Goal: Check status

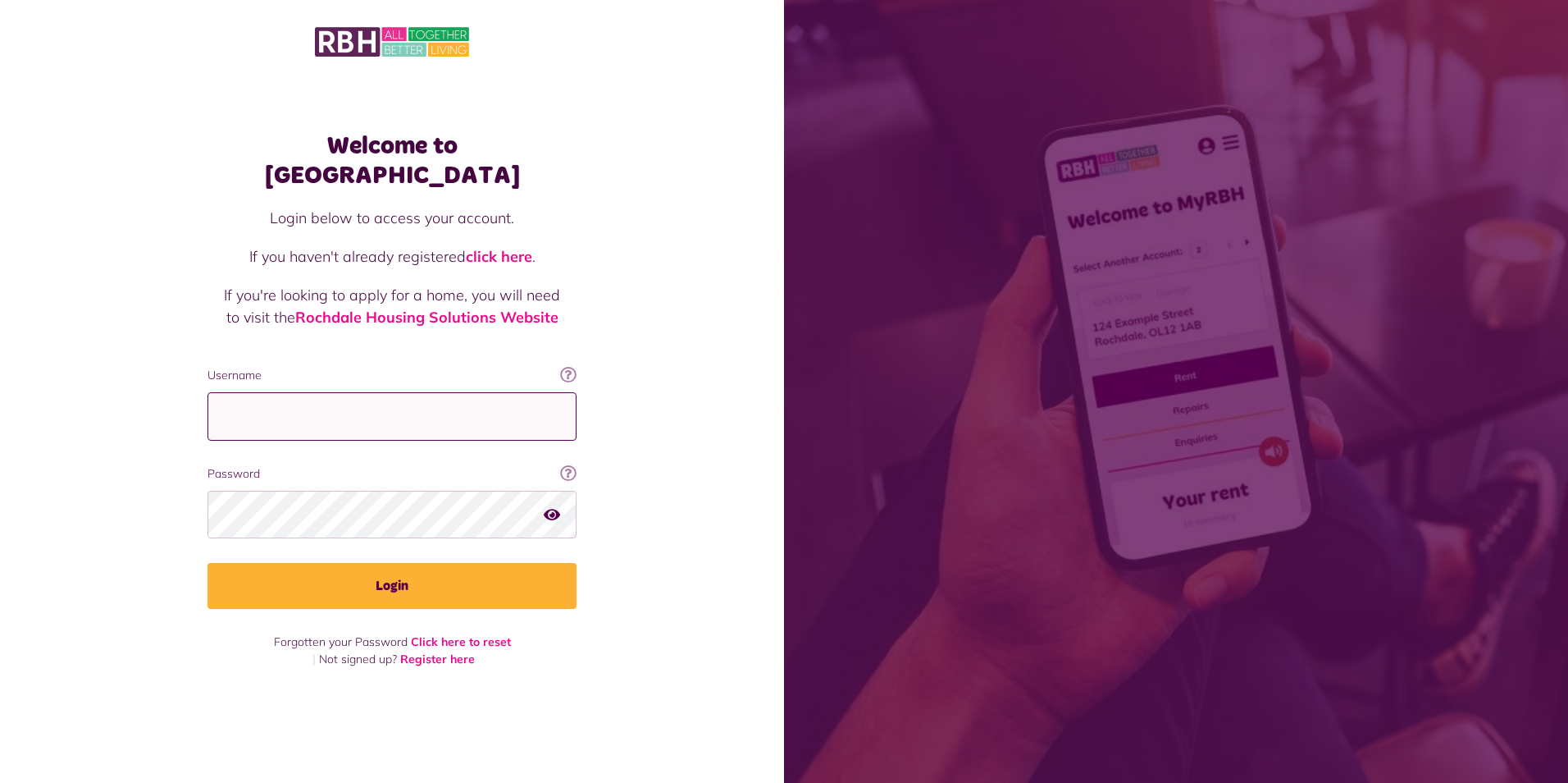
type input "**********"
click at [553, 506] on icon "button" at bounding box center [552, 513] width 17 height 15
click at [553, 506] on icon "button" at bounding box center [553, 513] width 18 height 15
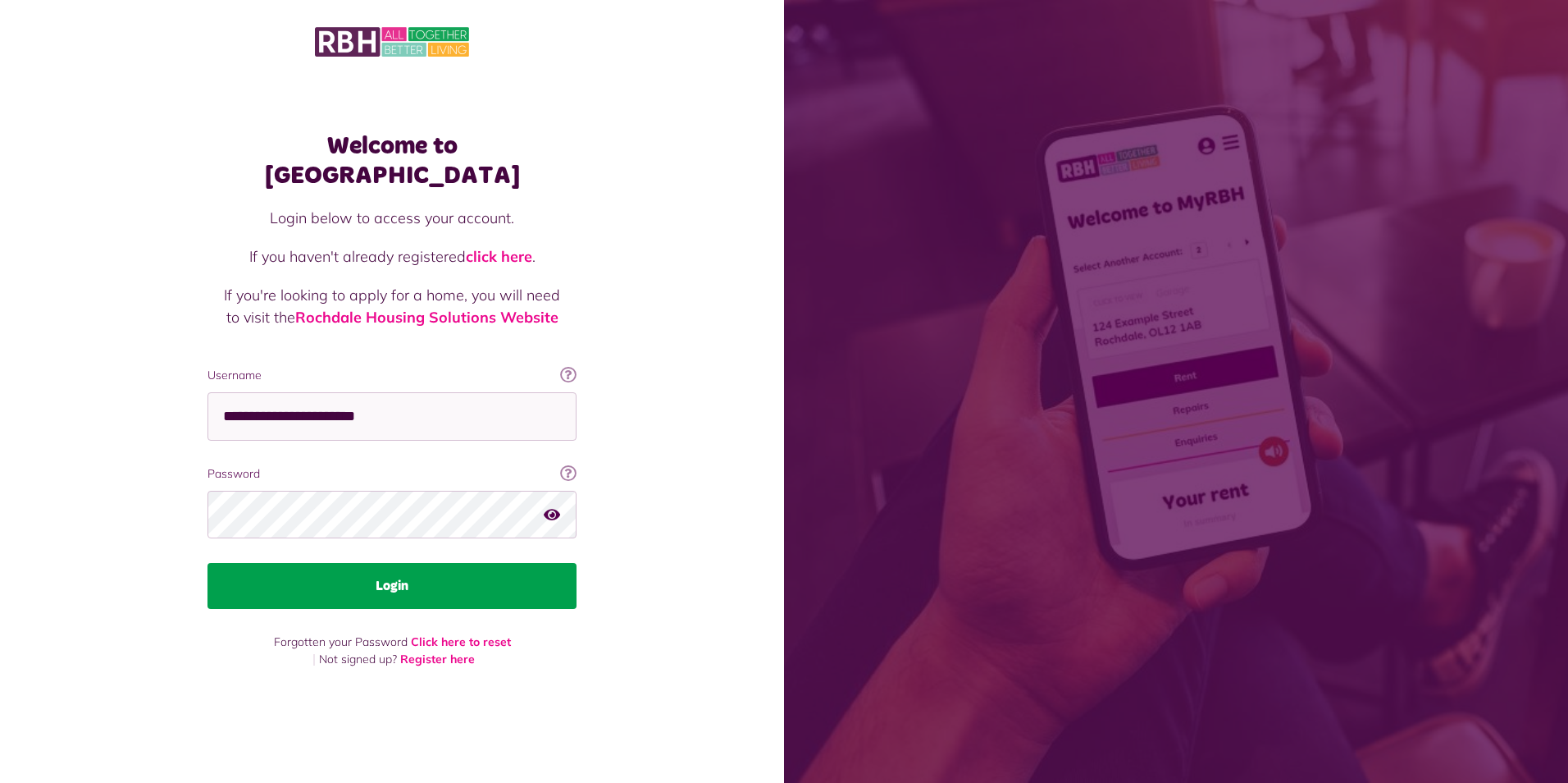
click at [376, 569] on button "Login" at bounding box center [391, 585] width 369 height 46
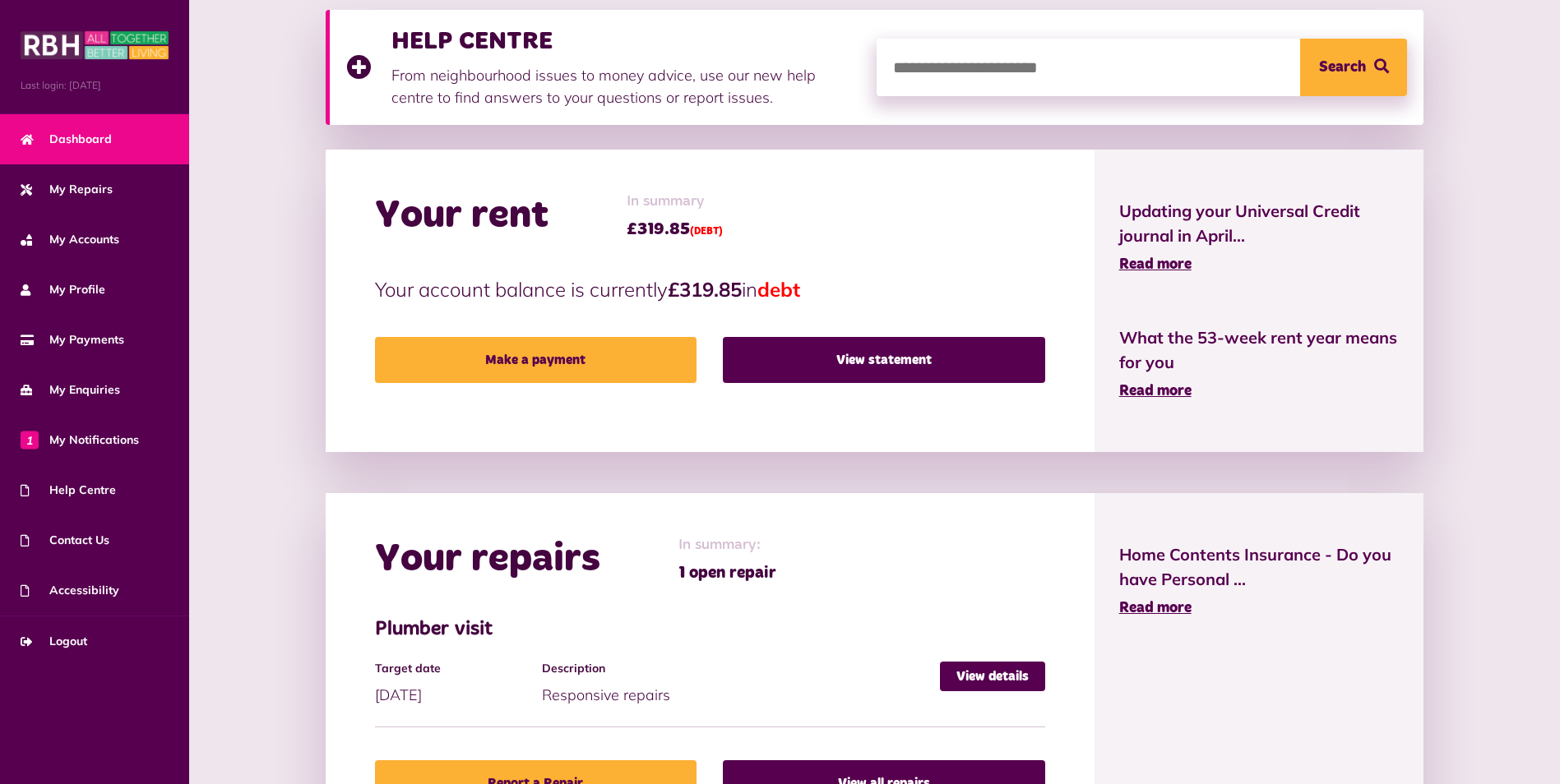
scroll to position [329, 0]
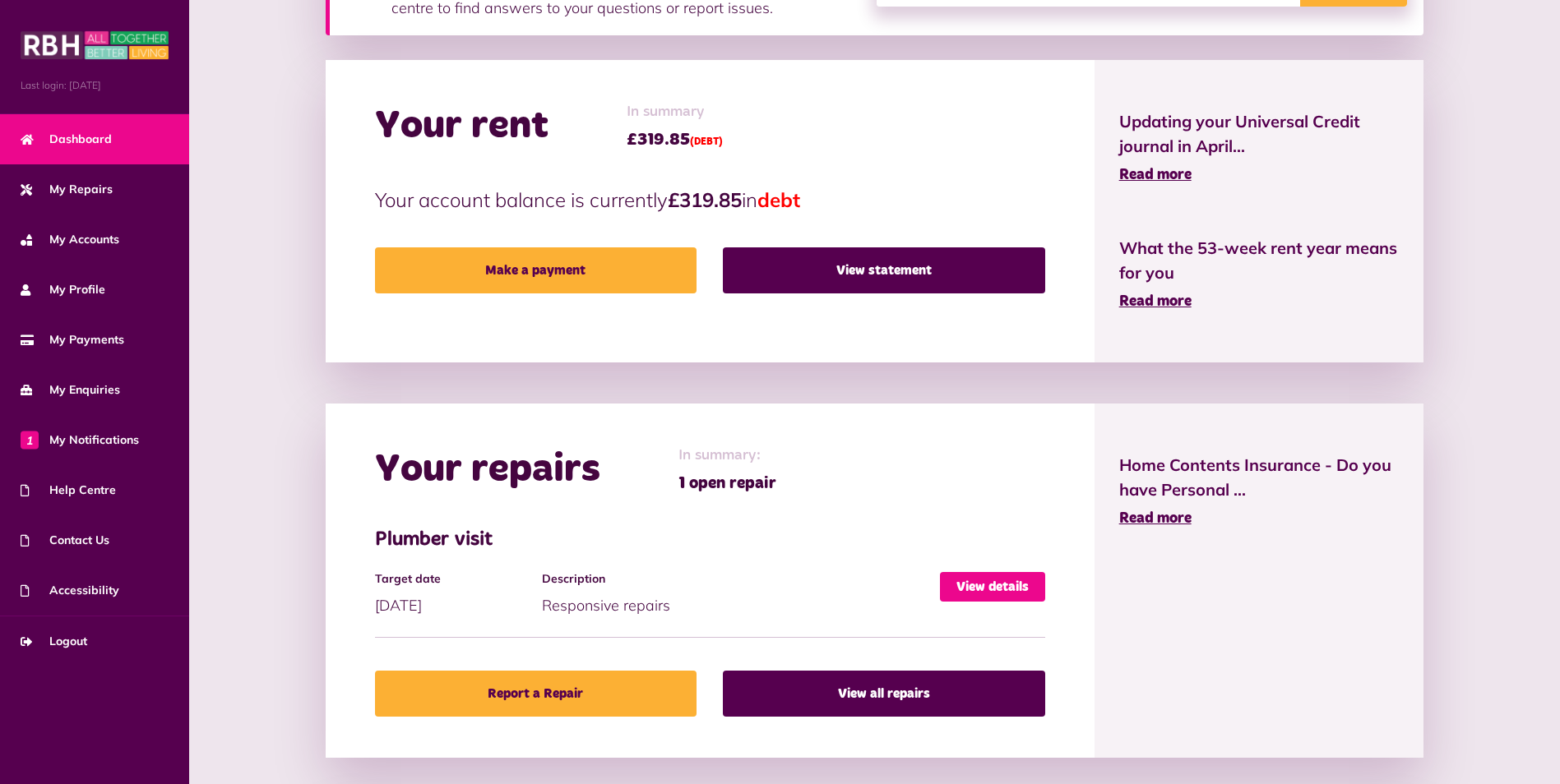
click at [985, 589] on link "View details" at bounding box center [992, 586] width 105 height 29
